Goal: Transaction & Acquisition: Subscribe to service/newsletter

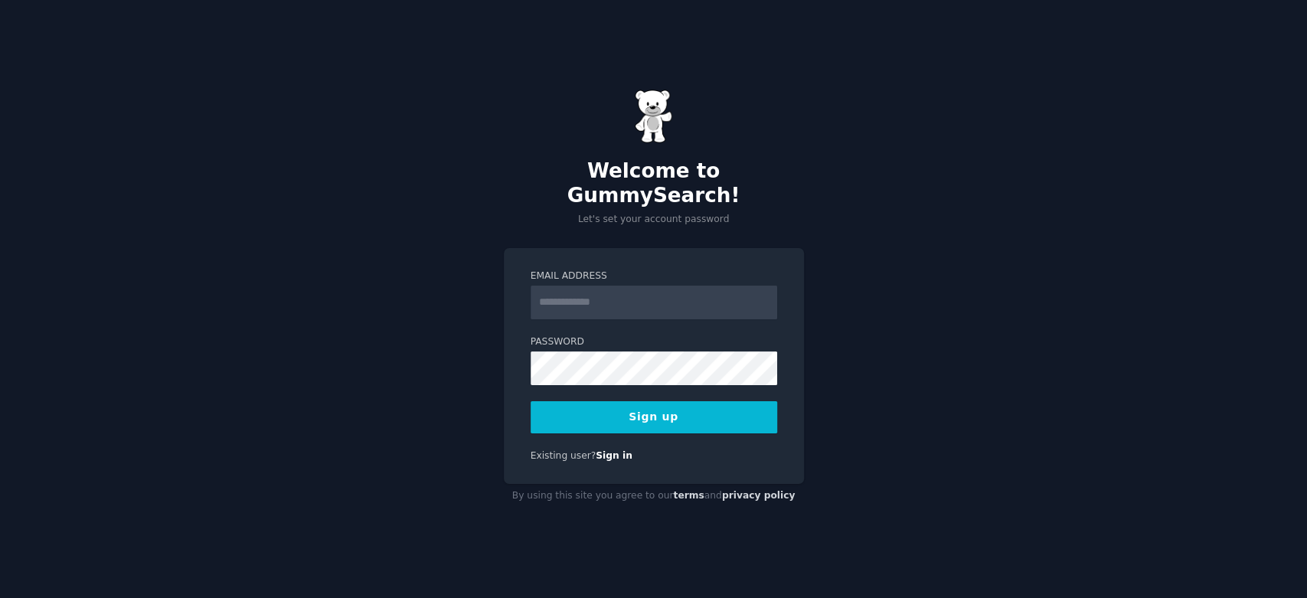
click at [590, 286] on input "Email Address" at bounding box center [654, 303] width 247 height 34
type input "**********"
click at [625, 405] on button "Sign up" at bounding box center [654, 417] width 247 height 32
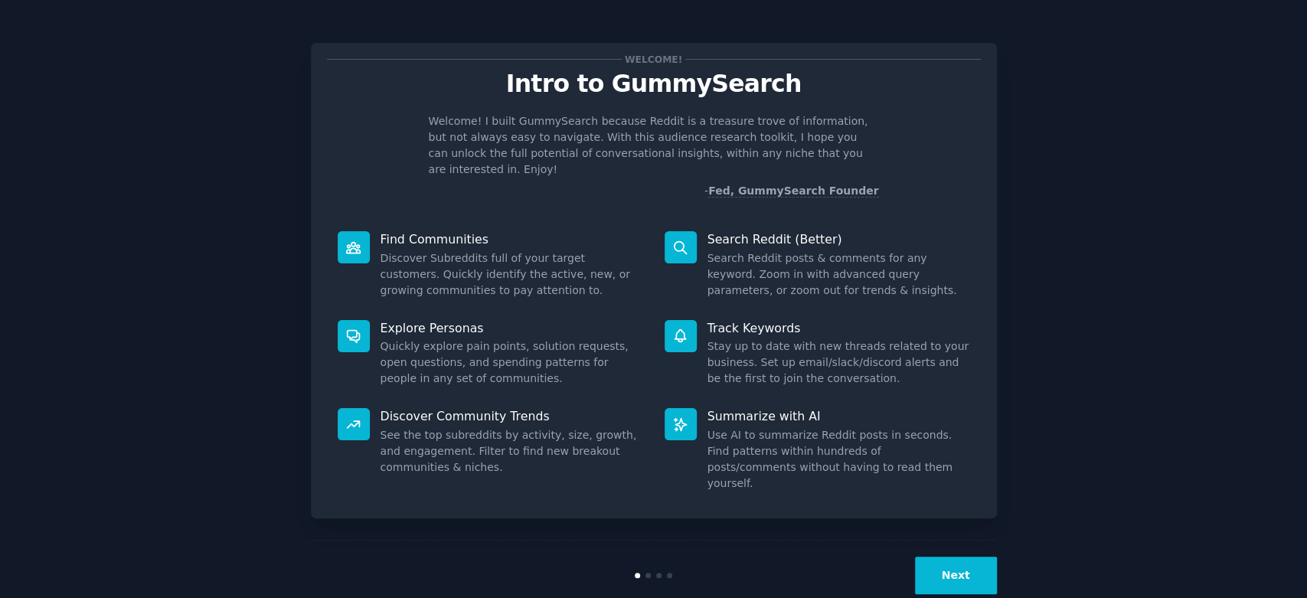
click at [960, 557] on button "Next" at bounding box center [956, 576] width 82 height 38
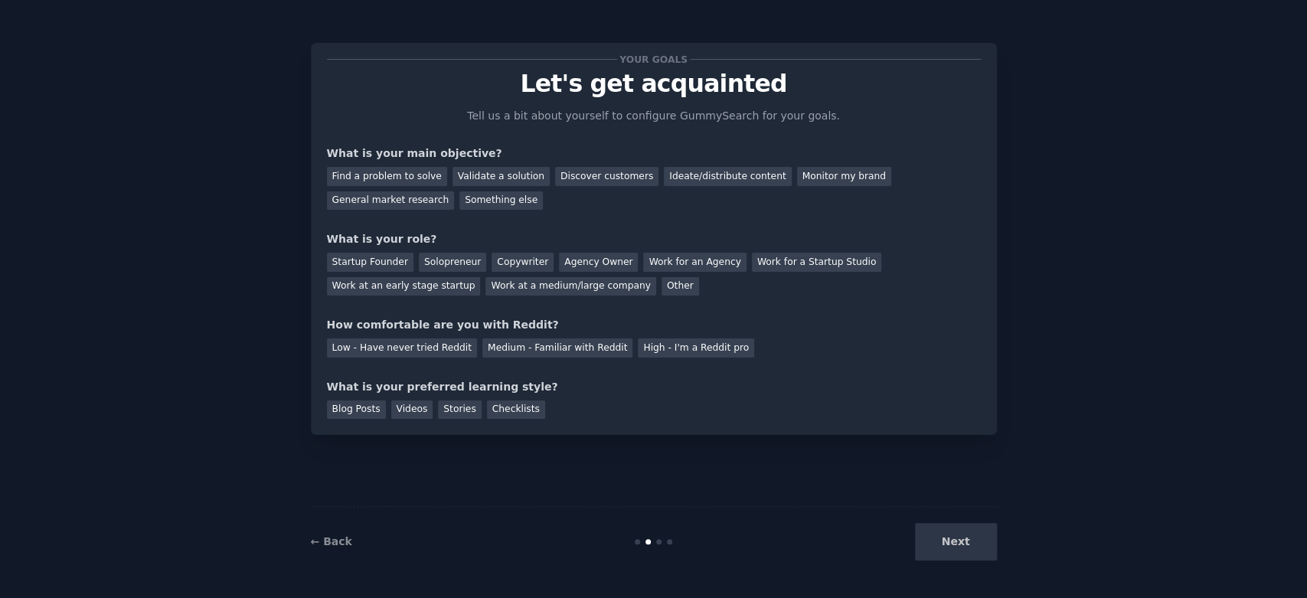
click at [960, 545] on div "Next" at bounding box center [882, 542] width 229 height 38
drag, startPoint x: 944, startPoint y: 546, endPoint x: 806, endPoint y: 544, distance: 137.9
click at [942, 549] on div "Next" at bounding box center [882, 542] width 229 height 38
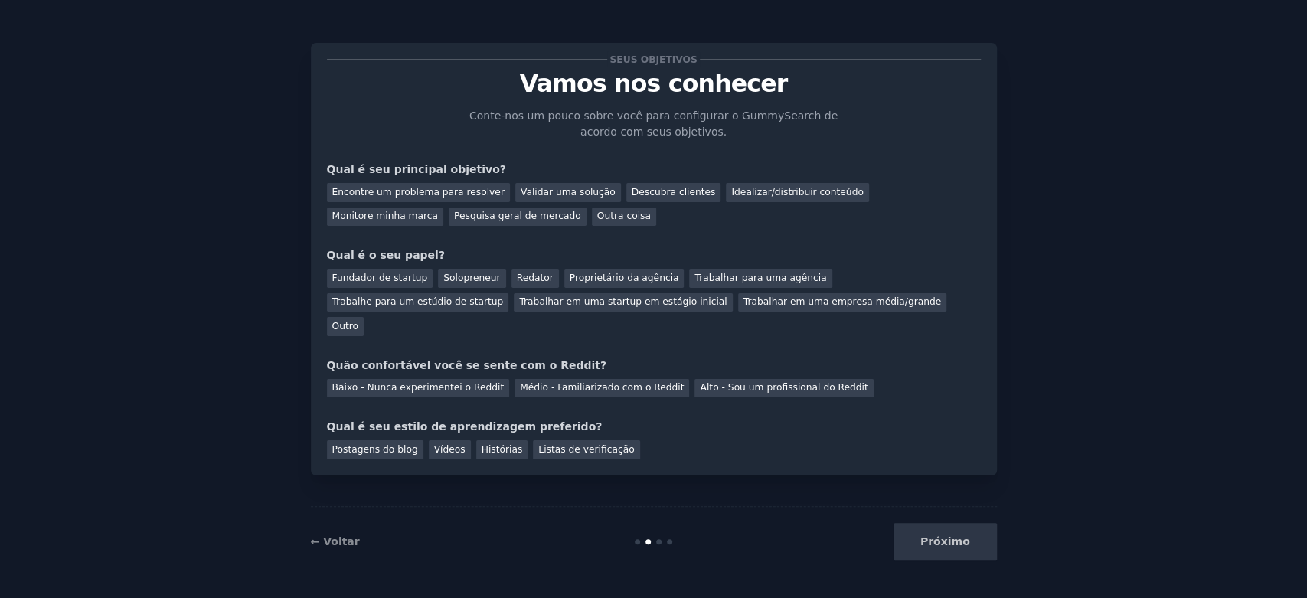
click at [1120, 219] on div "Seus objetivos Vamos nos conhecer Conte-nos um pouco sobre você para configurar…" at bounding box center [653, 298] width 1265 height 555
click at [375, 188] on font "Encontre um problema para resolver" at bounding box center [418, 192] width 172 height 11
click at [571, 188] on font "Validar uma solução" at bounding box center [568, 192] width 95 height 11
click at [401, 183] on div "Encontre um problema para resolver" at bounding box center [418, 192] width 183 height 19
click at [551, 176] on div "Qual é seu principal objetivo?" at bounding box center [654, 170] width 654 height 16
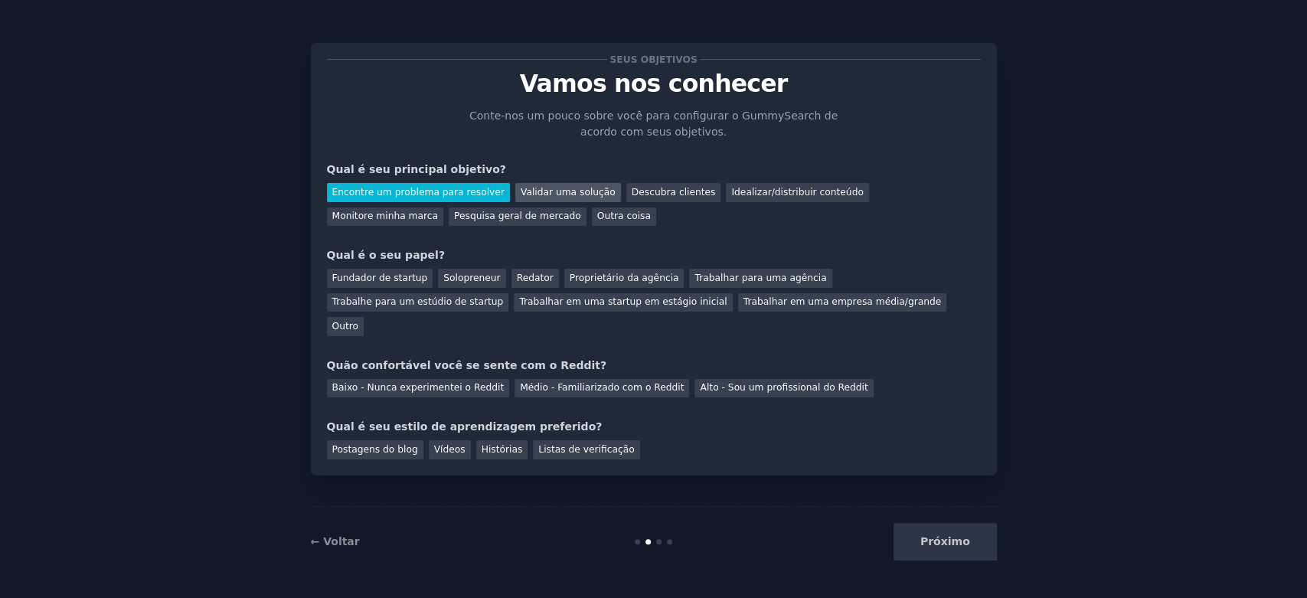
click at [535, 187] on font "Validar uma solução" at bounding box center [568, 192] width 95 height 11
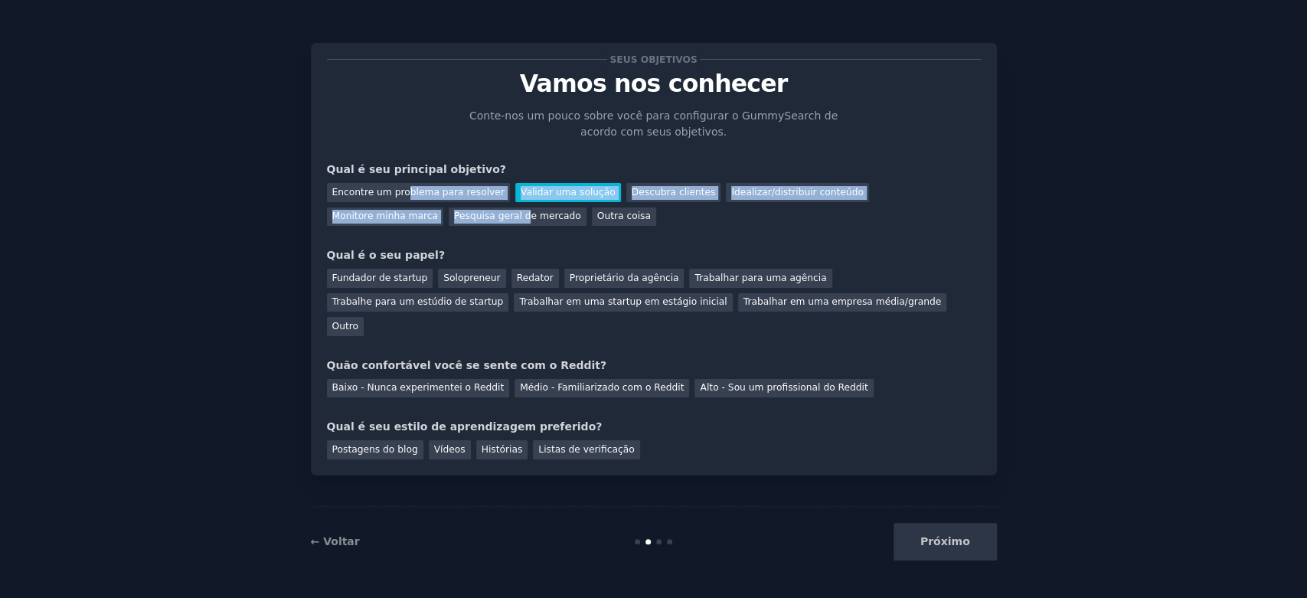
click at [401, 204] on div "Encontre um problema para resolver Validar uma solução Descubra clientes Ideali…" at bounding box center [654, 202] width 654 height 48
click at [454, 211] on font "Pesquisa geral de mercado" at bounding box center [517, 216] width 127 height 11
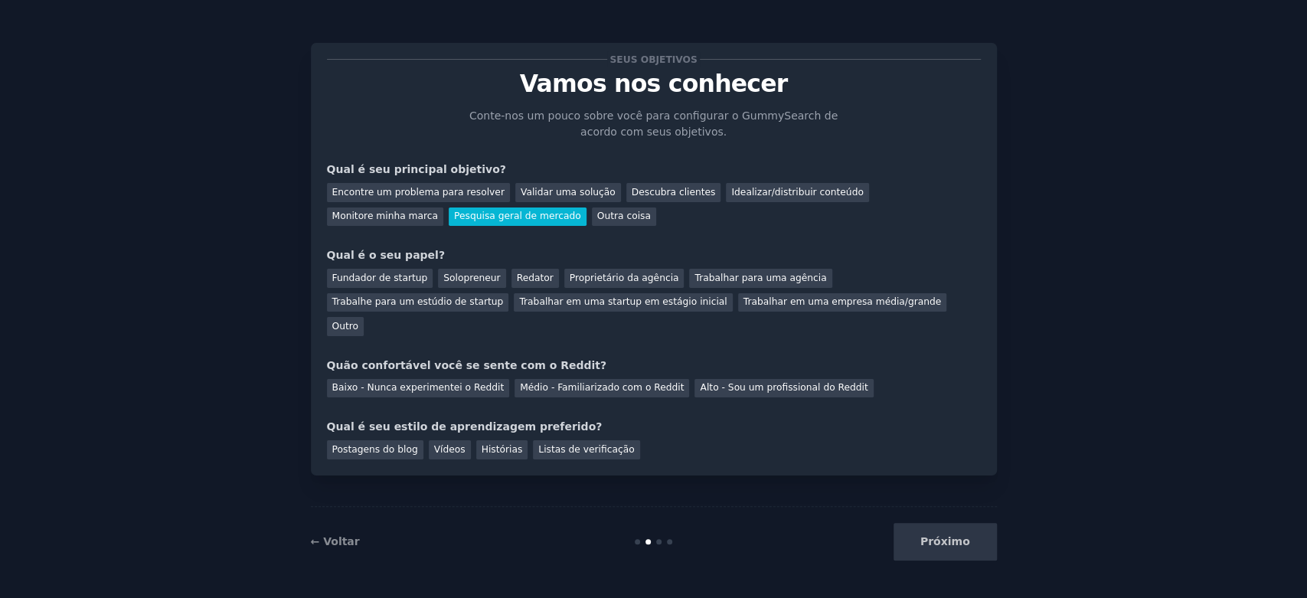
click at [621, 227] on div "Seus objetivos Vamos nos conhecer Conte-nos um pouco sobre você para configurar…" at bounding box center [654, 259] width 654 height 401
click at [454, 218] on font "Pesquisa geral de mercado" at bounding box center [517, 216] width 127 height 11
click at [386, 280] on font "Fundador de startup" at bounding box center [380, 278] width 96 height 11
click at [565, 275] on div "Proprietário da agência" at bounding box center [625, 278] width 120 height 19
click at [378, 280] on font "Fundador de startup" at bounding box center [380, 278] width 96 height 11
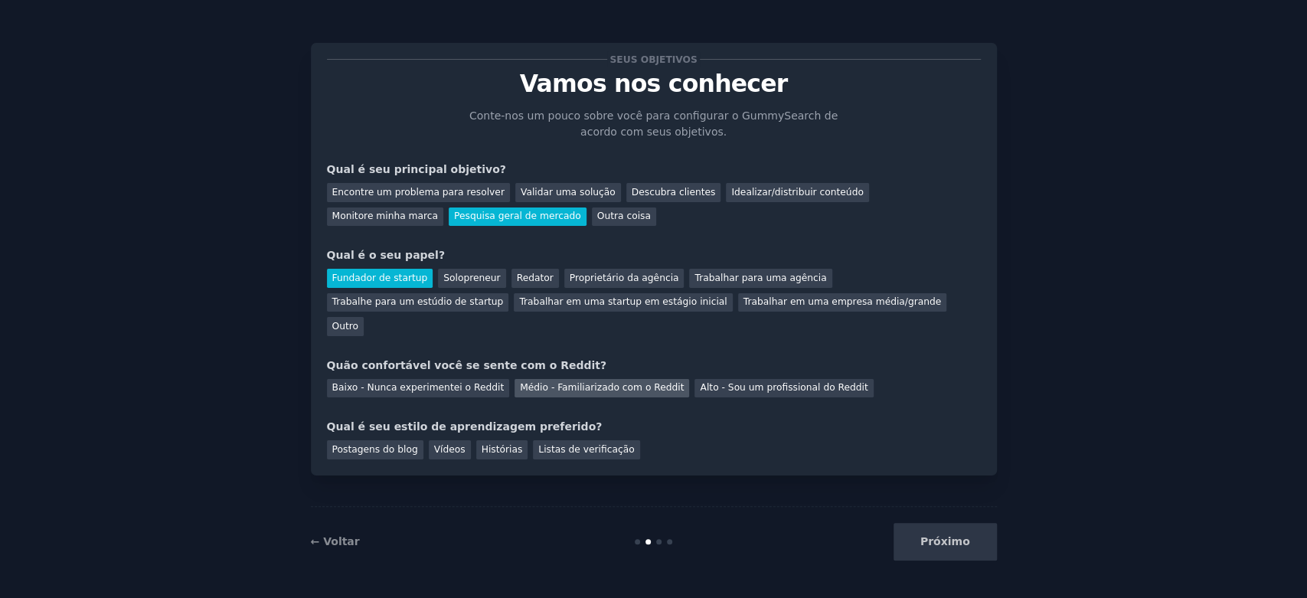
click at [580, 382] on font "Médio - Familiarizado com o Reddit" at bounding box center [602, 387] width 164 height 11
click at [422, 382] on font "Baixo - Nunca experimentei o Reddit" at bounding box center [418, 387] width 172 height 11
click at [435, 444] on font "Vídeos" at bounding box center [449, 449] width 31 height 11
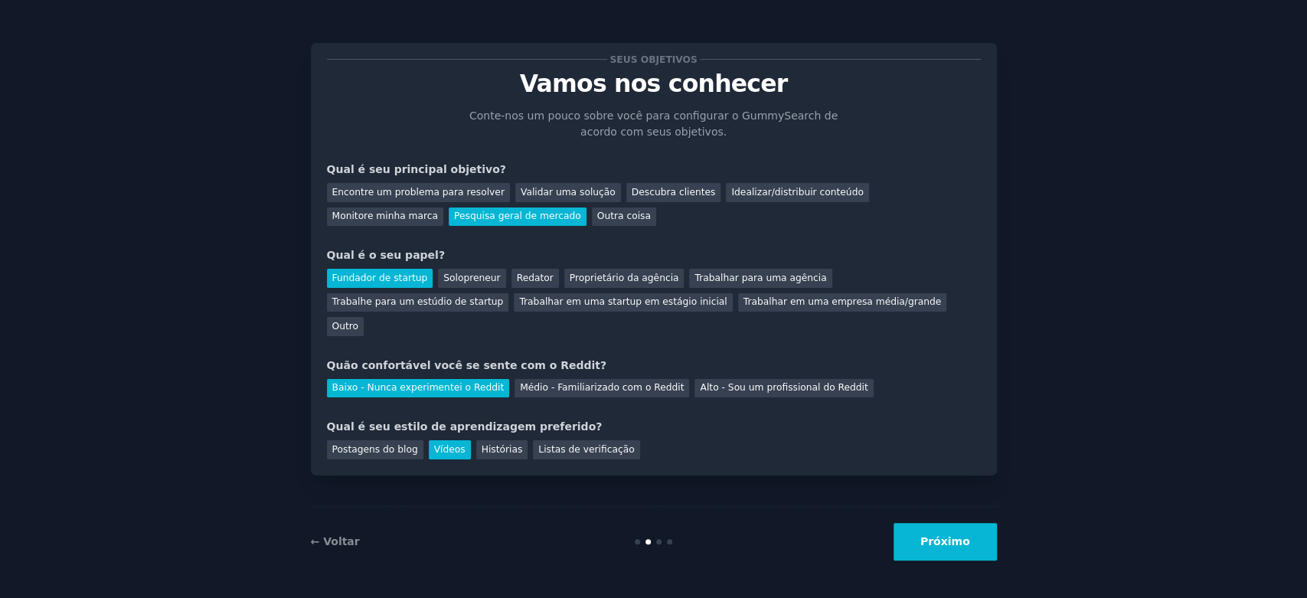
click at [967, 535] on font "Próximo" at bounding box center [946, 541] width 50 height 12
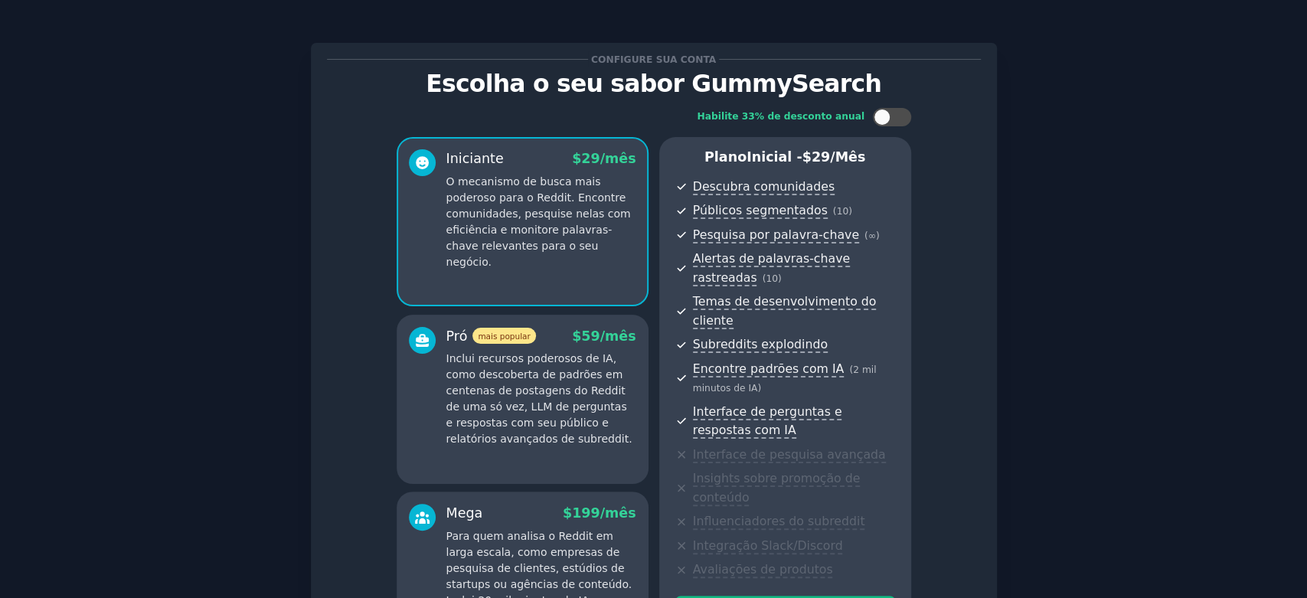
scroll to position [85, 0]
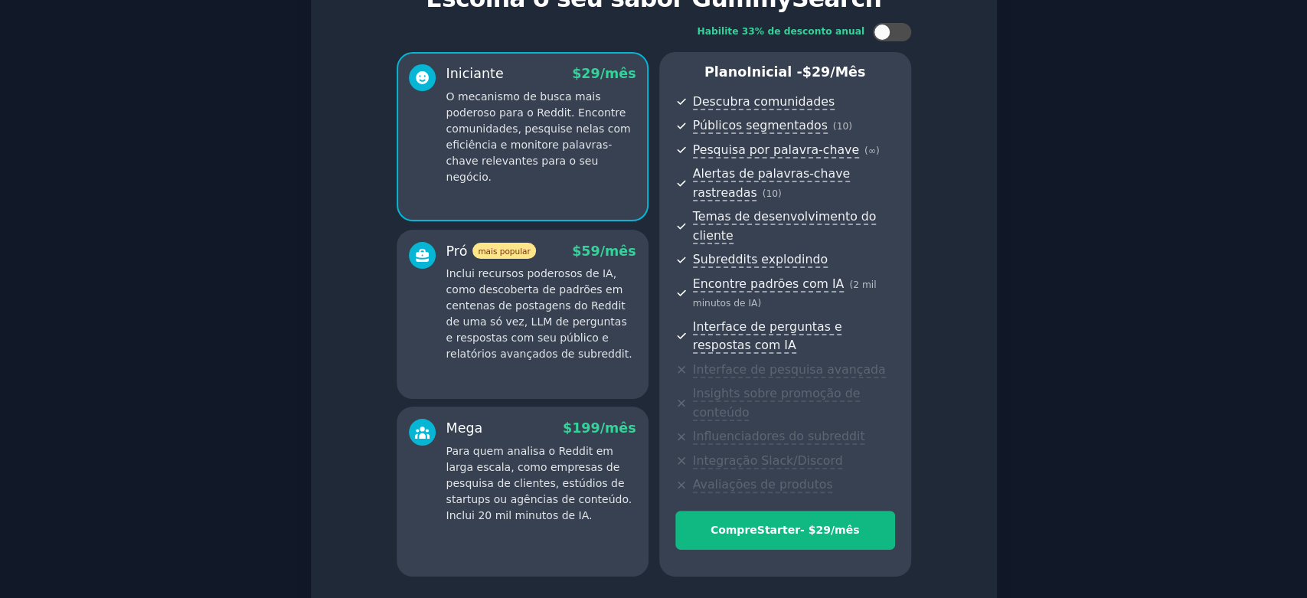
click at [688, 597] on font "Continuar no nível gratuito" at bounding box center [653, 606] width 164 height 12
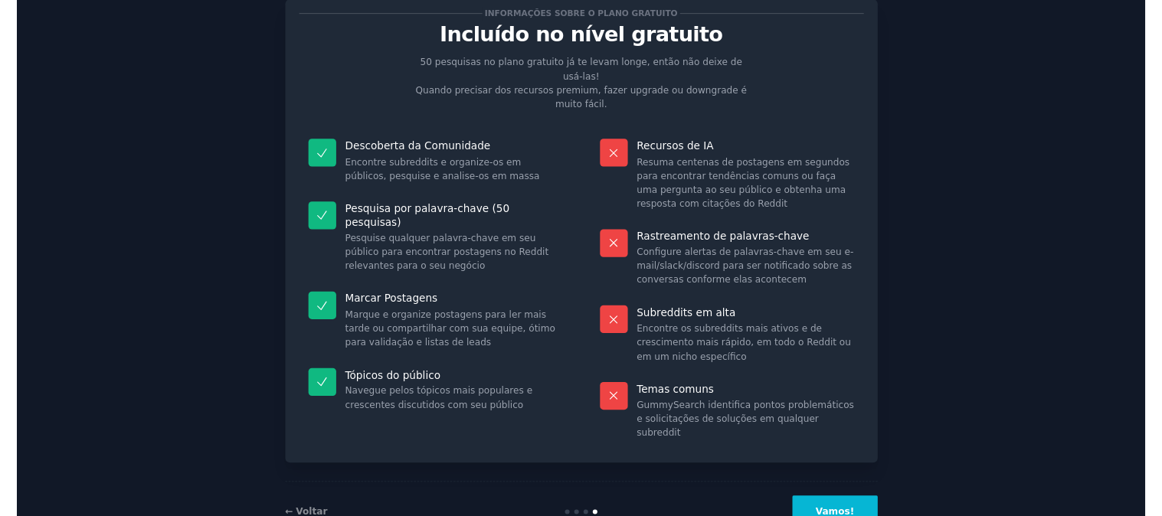
scroll to position [62, 0]
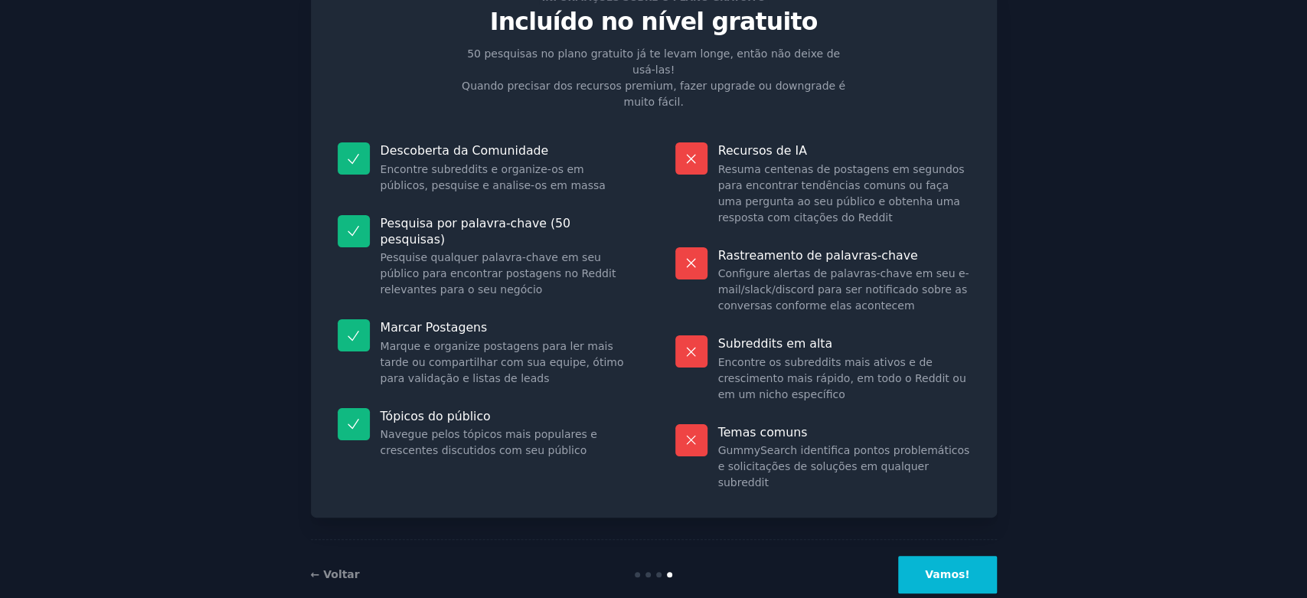
click at [960, 568] on font "Vamos!" at bounding box center [947, 574] width 44 height 12
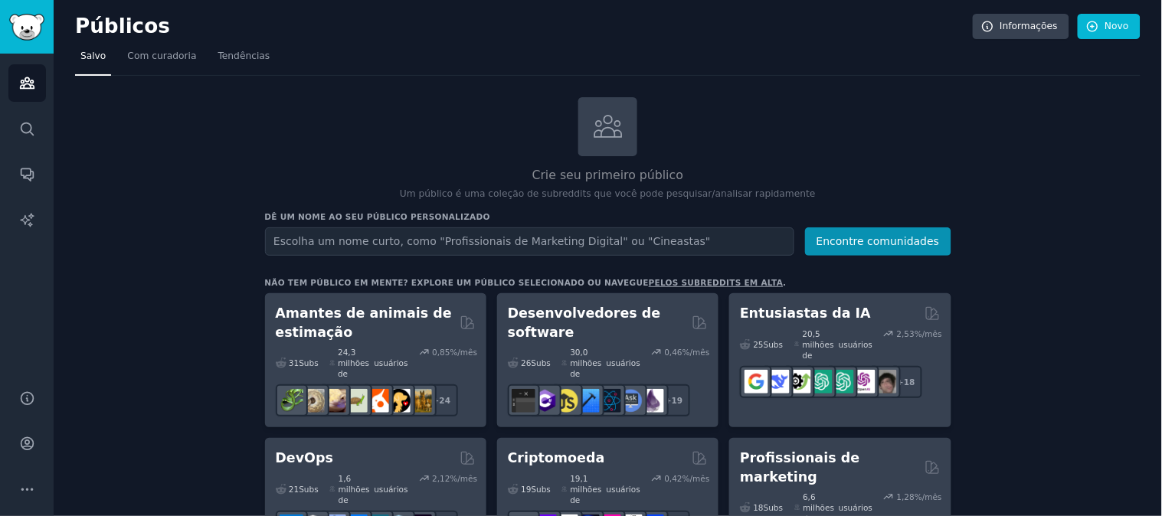
click at [396, 132] on div "Crie seu primeiro público Um público é uma coleção de subreddits que você pode …" at bounding box center [608, 149] width 686 height 104
click at [601, 133] on icon at bounding box center [608, 126] width 32 height 32
click at [582, 173] on font "Crie seu primeiro público" at bounding box center [607, 175] width 151 height 15
drag, startPoint x: 139, startPoint y: 61, endPoint x: 166, endPoint y: 78, distance: 31.7
click at [139, 61] on font "Com curadoria" at bounding box center [161, 56] width 69 height 11
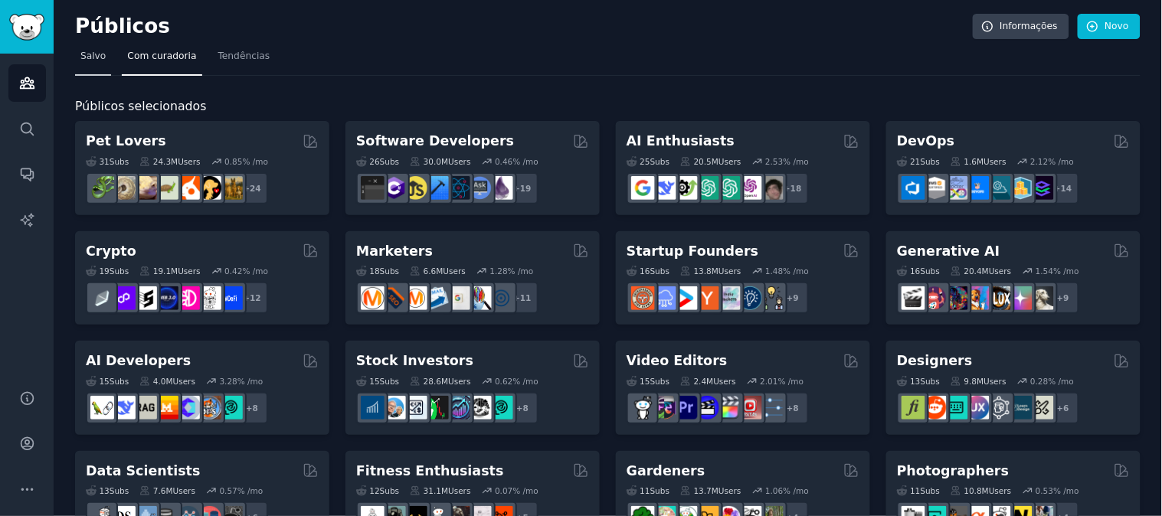
click at [92, 59] on font "Salvo" at bounding box center [92, 56] width 25 height 11
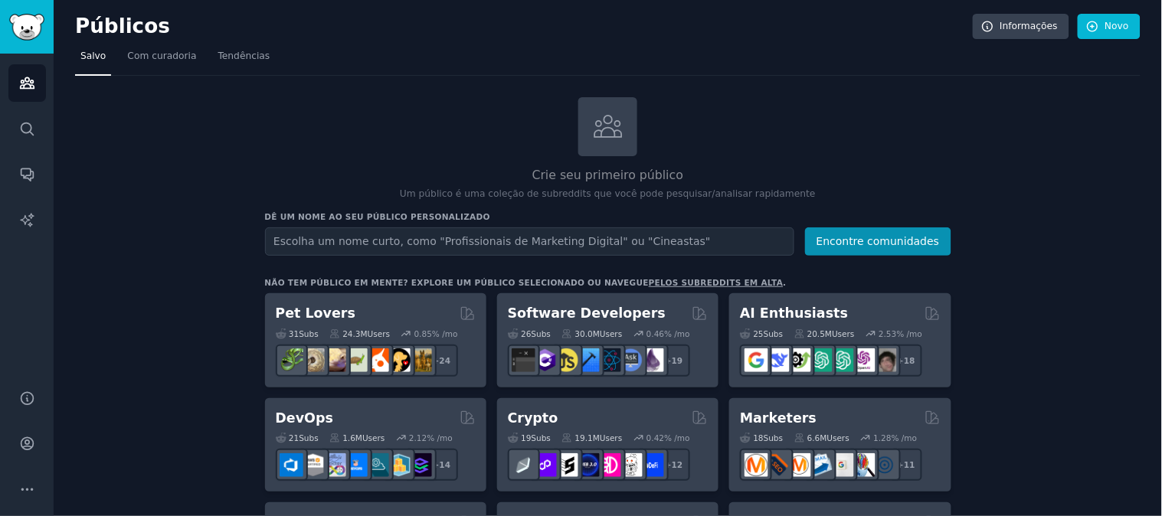
click at [603, 238] on input "text" at bounding box center [529, 241] width 529 height 28
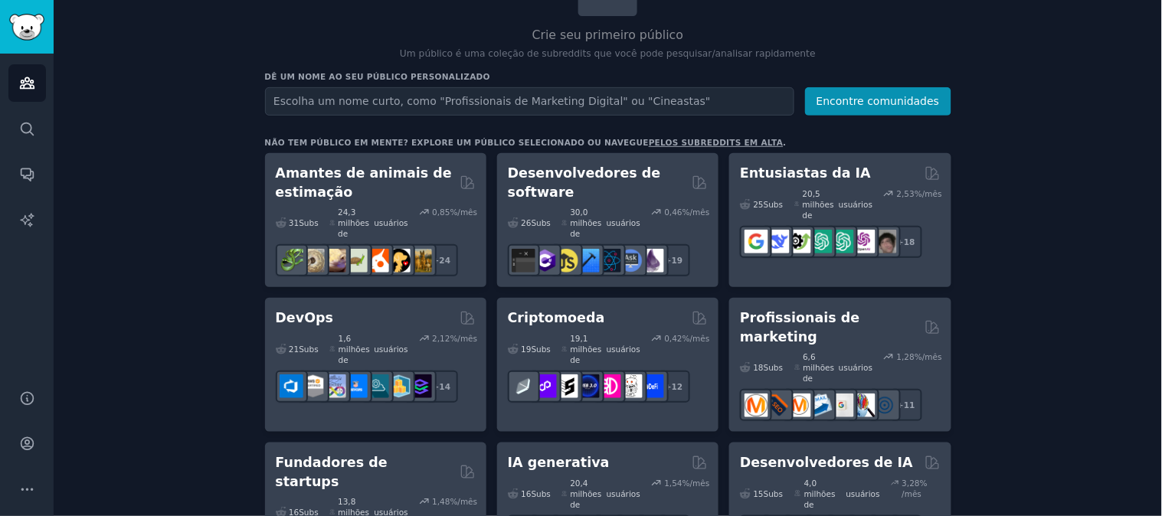
scroll to position [170, 0]
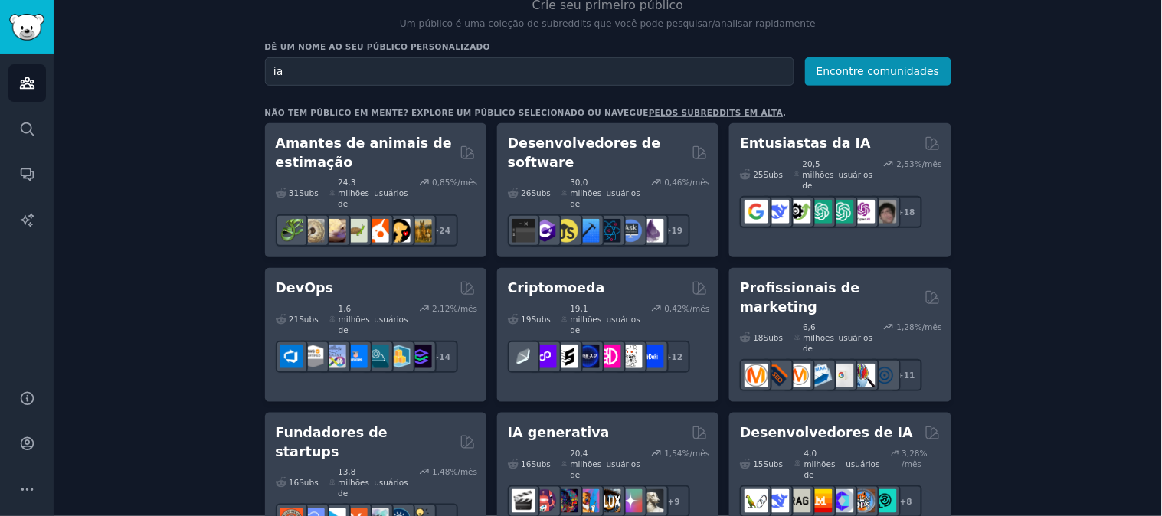
type input "i"
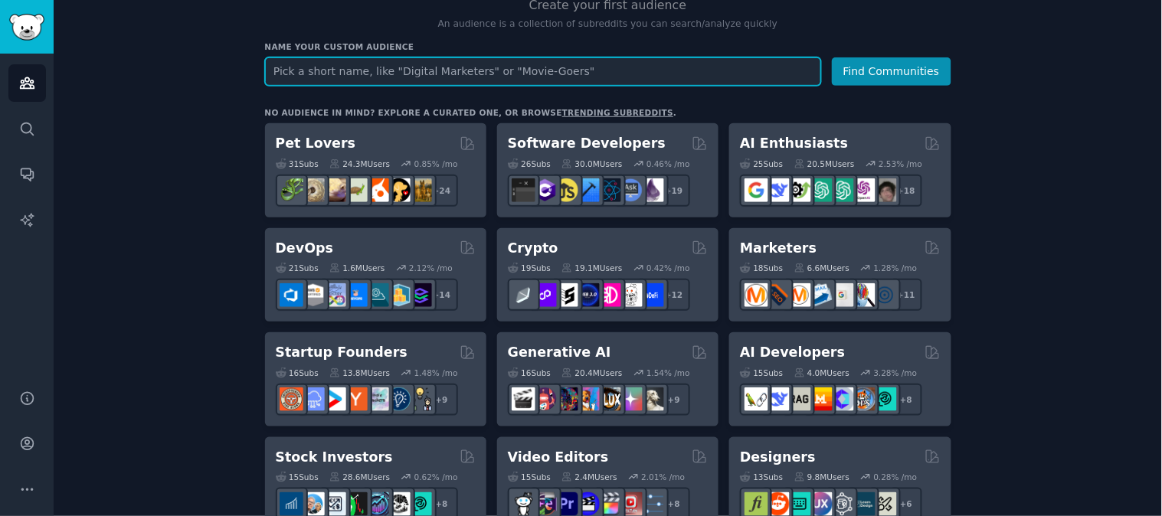
click at [449, 80] on input "text" at bounding box center [543, 71] width 556 height 28
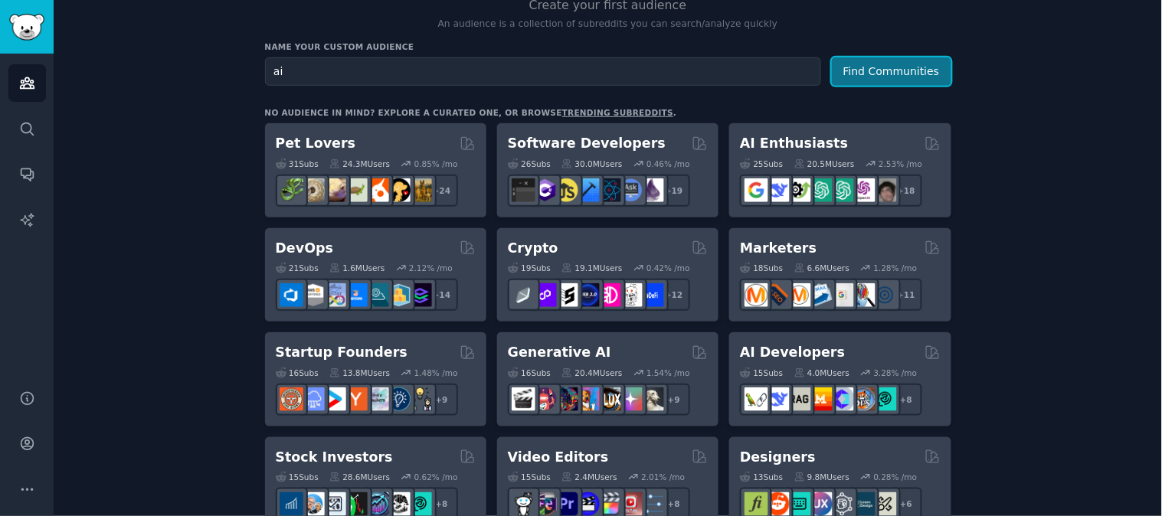
click at [892, 66] on button "Find Communities" at bounding box center [891, 71] width 119 height 28
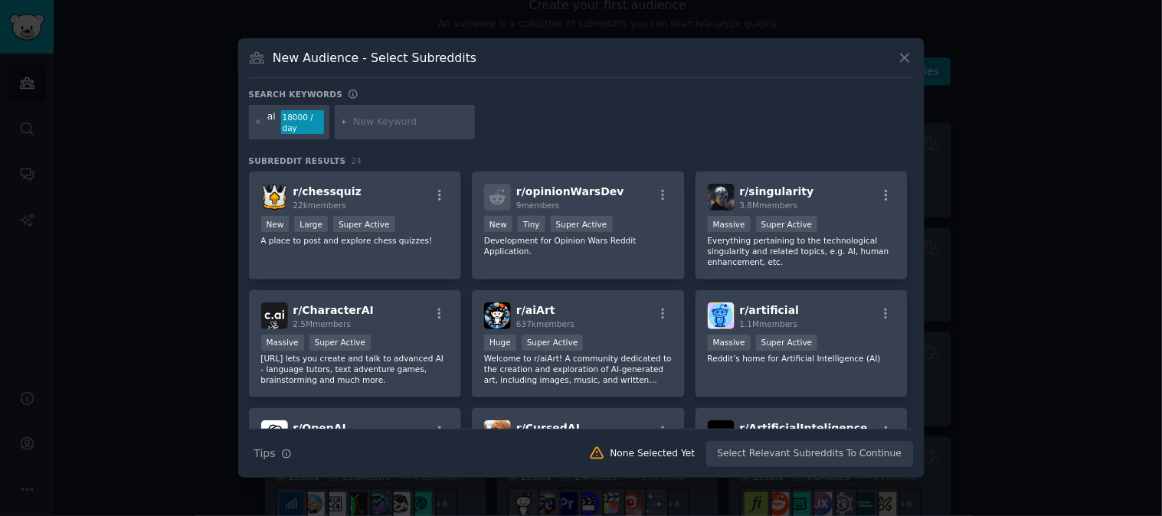
click at [897, 55] on icon at bounding box center [905, 58] width 16 height 16
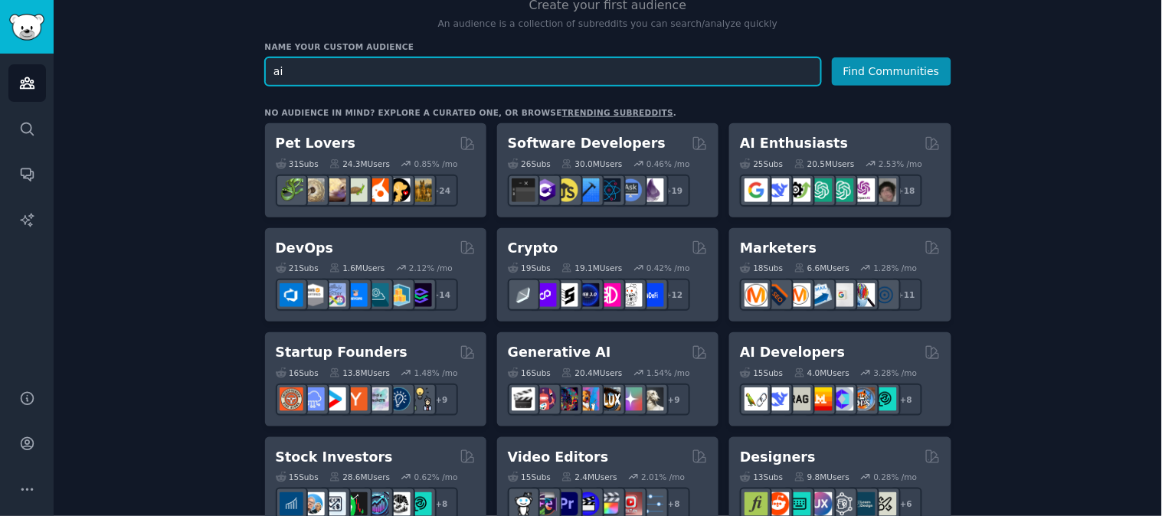
click at [384, 78] on input "ai" at bounding box center [543, 71] width 556 height 28
type input "a"
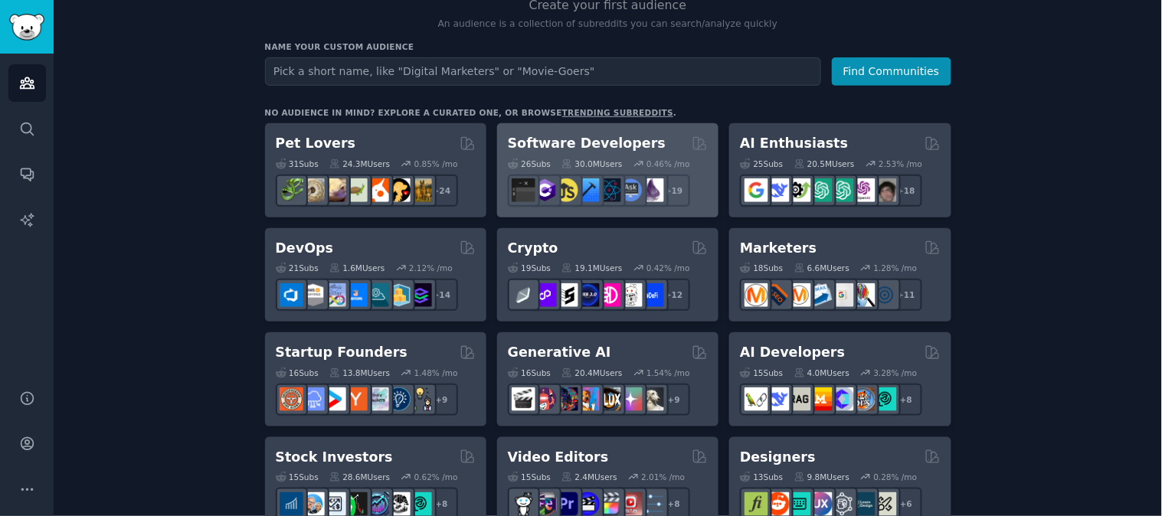
click at [632, 142] on div "Software Developers" at bounding box center [608, 143] width 200 height 19
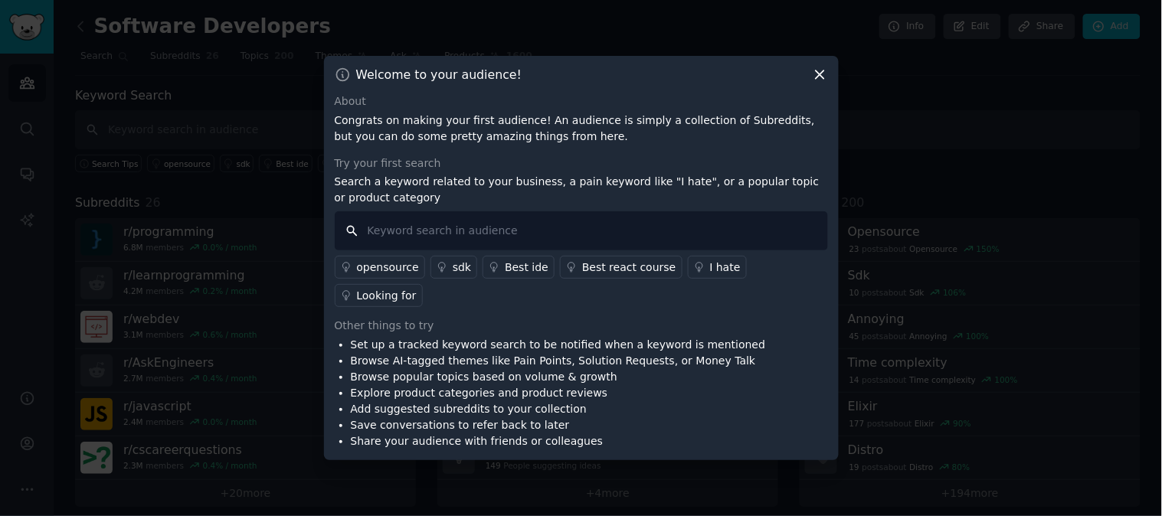
click at [437, 227] on input "text" at bounding box center [581, 230] width 493 height 39
click at [378, 276] on div "opensource" at bounding box center [388, 268] width 62 height 16
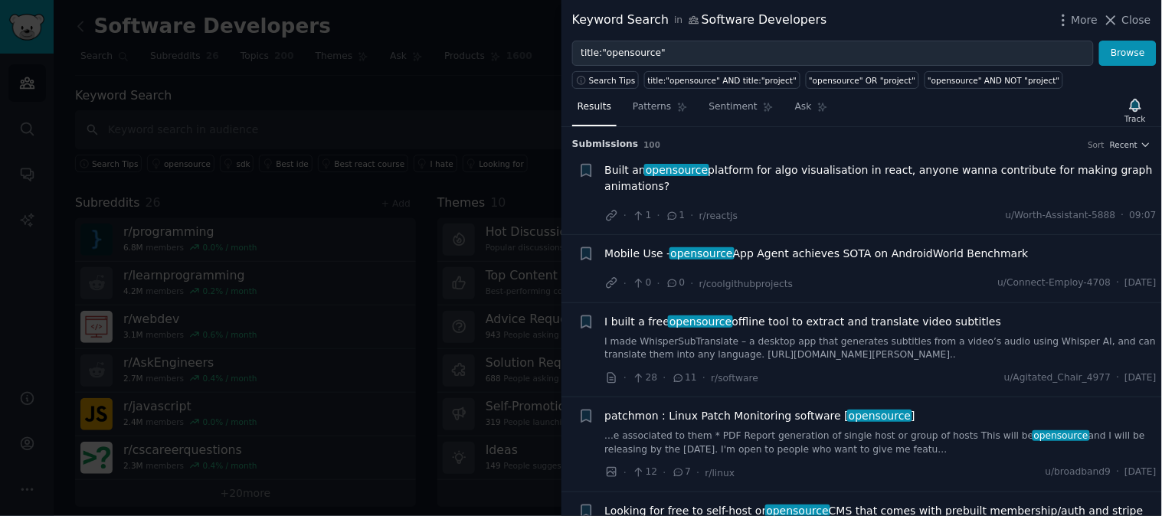
click at [492, 169] on div at bounding box center [581, 258] width 1162 height 516
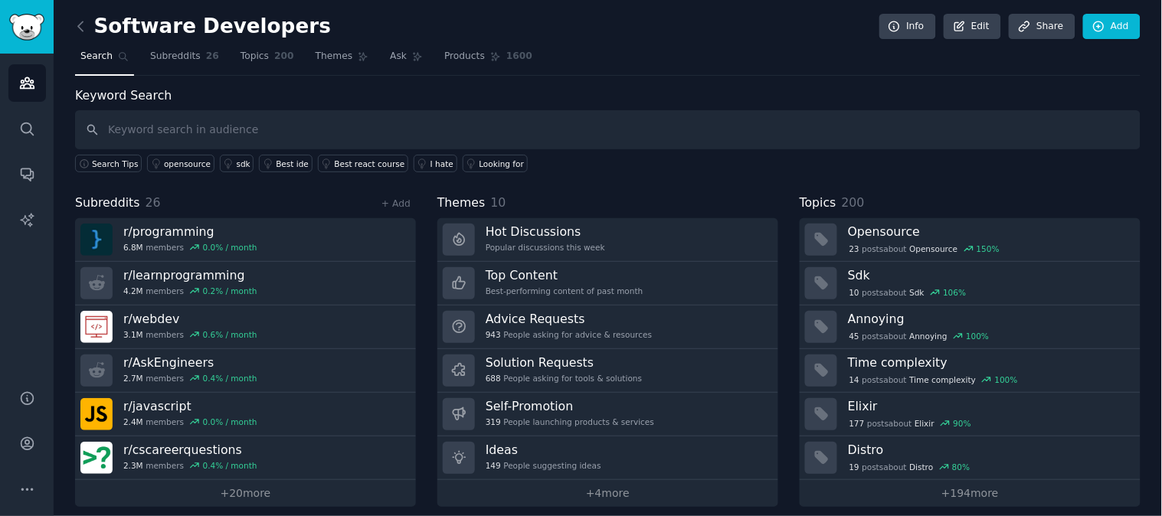
drag, startPoint x: 123, startPoint y: 28, endPoint x: 54, endPoint y: 39, distance: 69.8
click at [117, 28] on h2 "Software Developers" at bounding box center [203, 27] width 256 height 25
click at [77, 28] on icon at bounding box center [81, 26] width 16 height 16
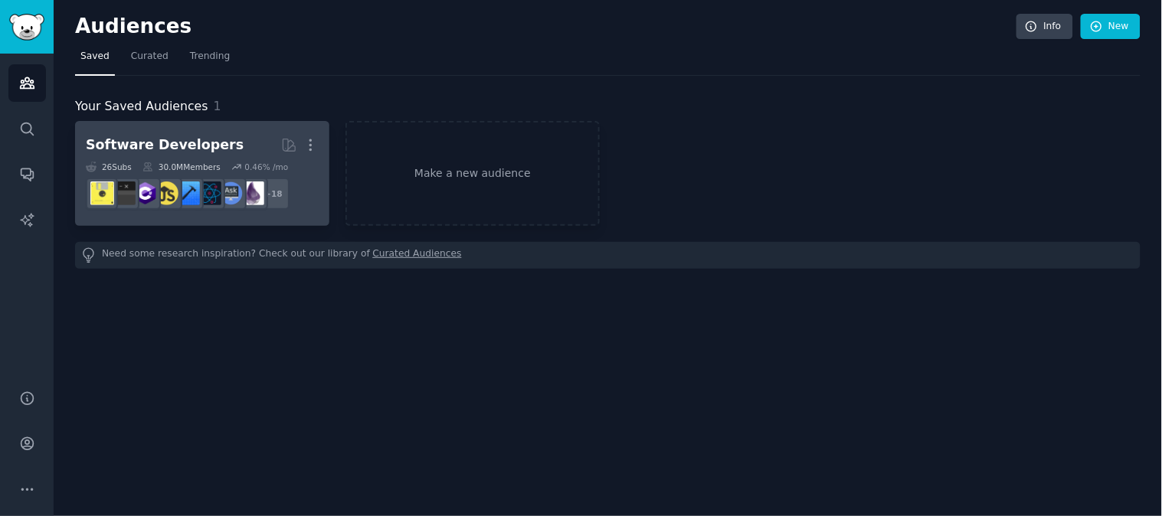
click at [241, 141] on h2 "Software Developers More" at bounding box center [202, 145] width 233 height 27
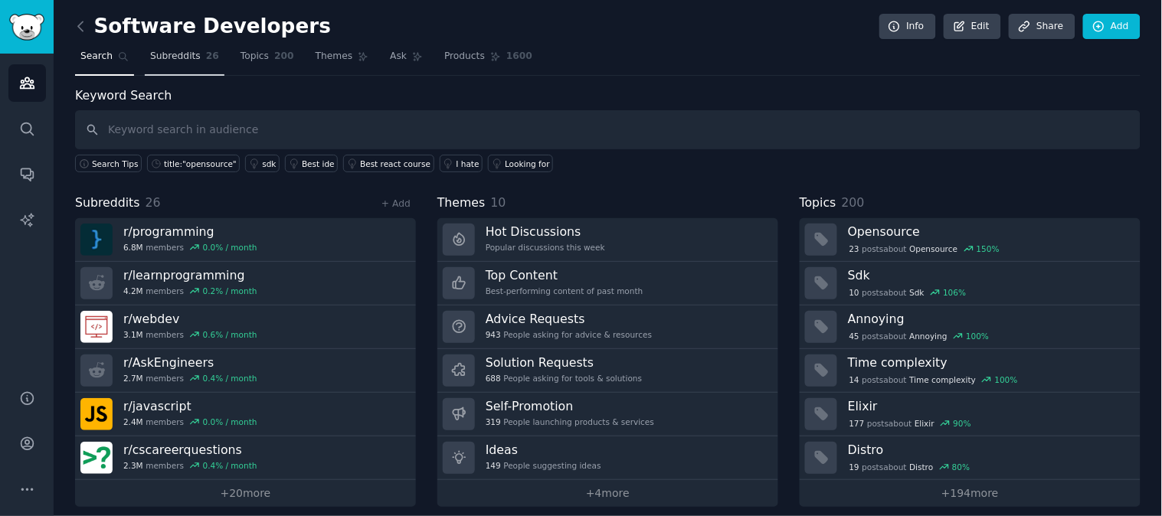
click at [159, 62] on span "Subreddits" at bounding box center [175, 57] width 51 height 14
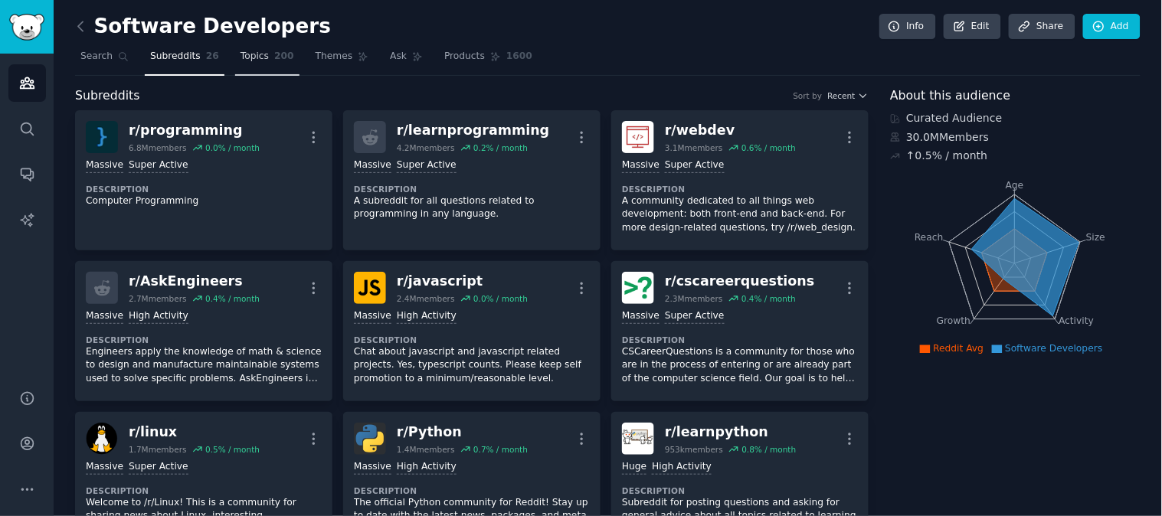
click at [258, 51] on link "Topics 200" at bounding box center [267, 59] width 64 height 31
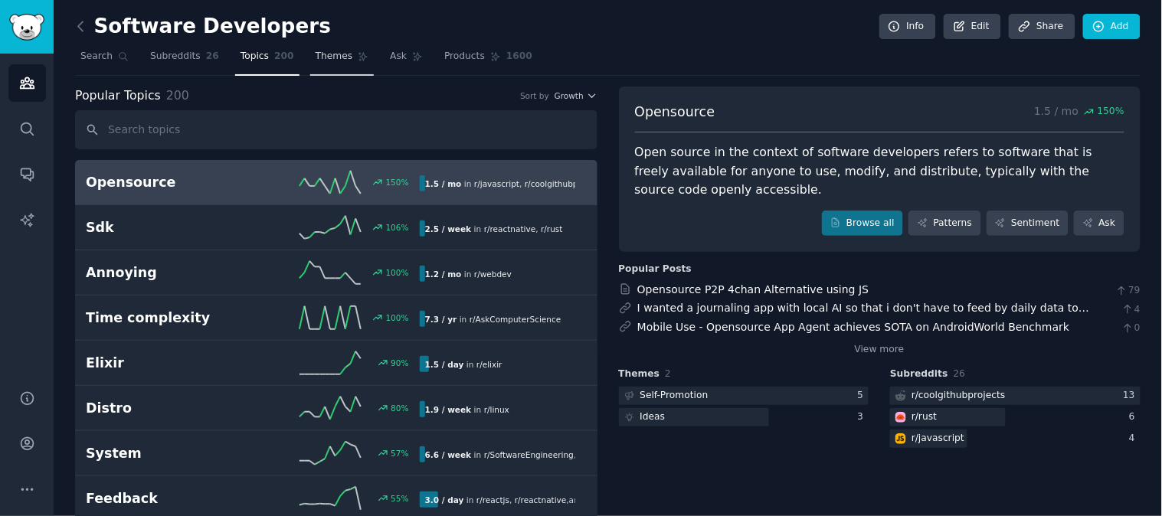
click at [339, 66] on link "Themes" at bounding box center [342, 59] width 64 height 31
